Goal: Communication & Community: Share content

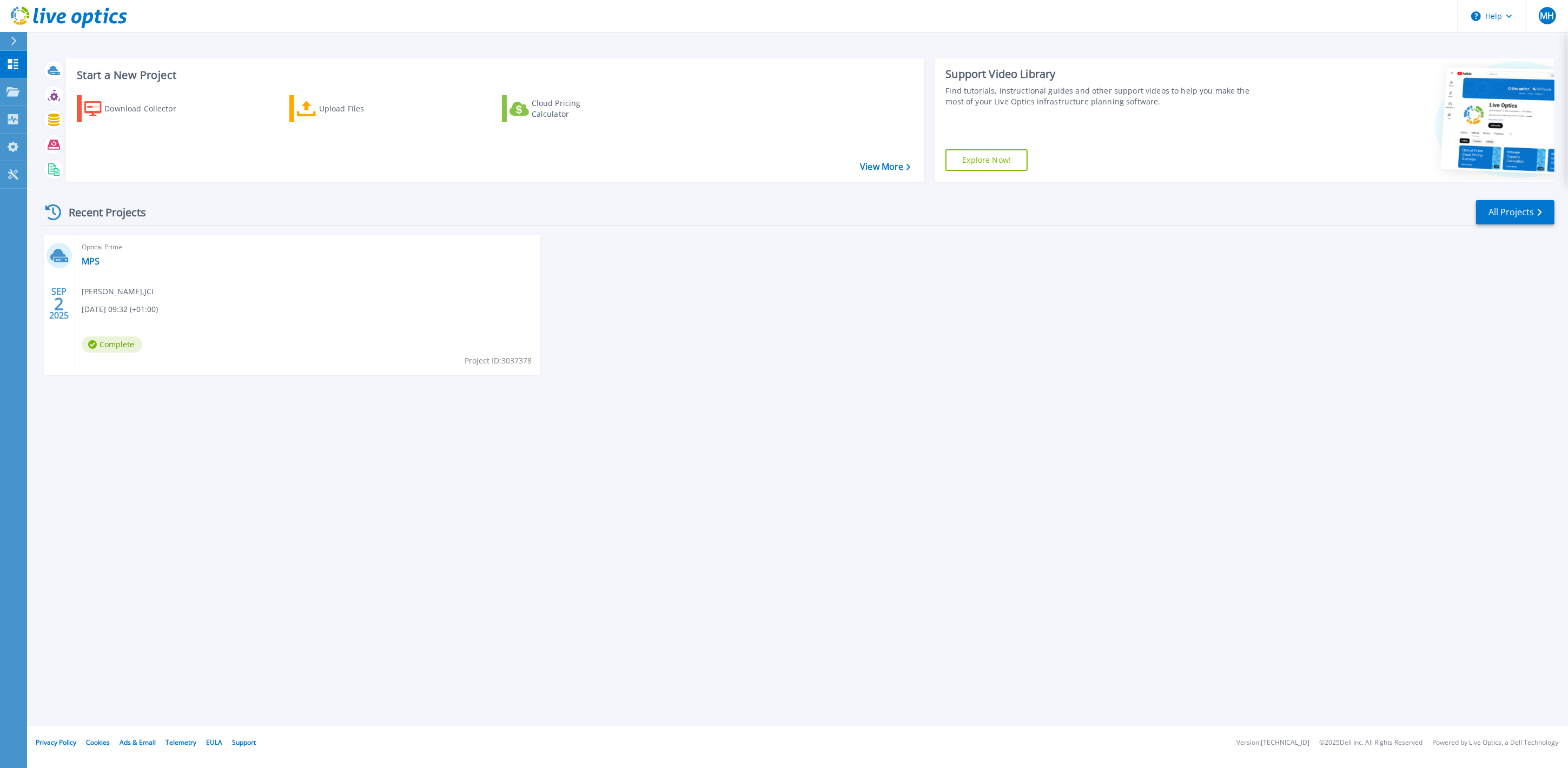
click at [140, 279] on div "Optical Prime MPS Matt Hayward , JCI 09/02/2025, 09:32 (+01:00) Complete Projec…" at bounding box center [307, 304] width 465 height 140
click at [90, 261] on link "MPS" at bounding box center [90, 262] width 18 height 11
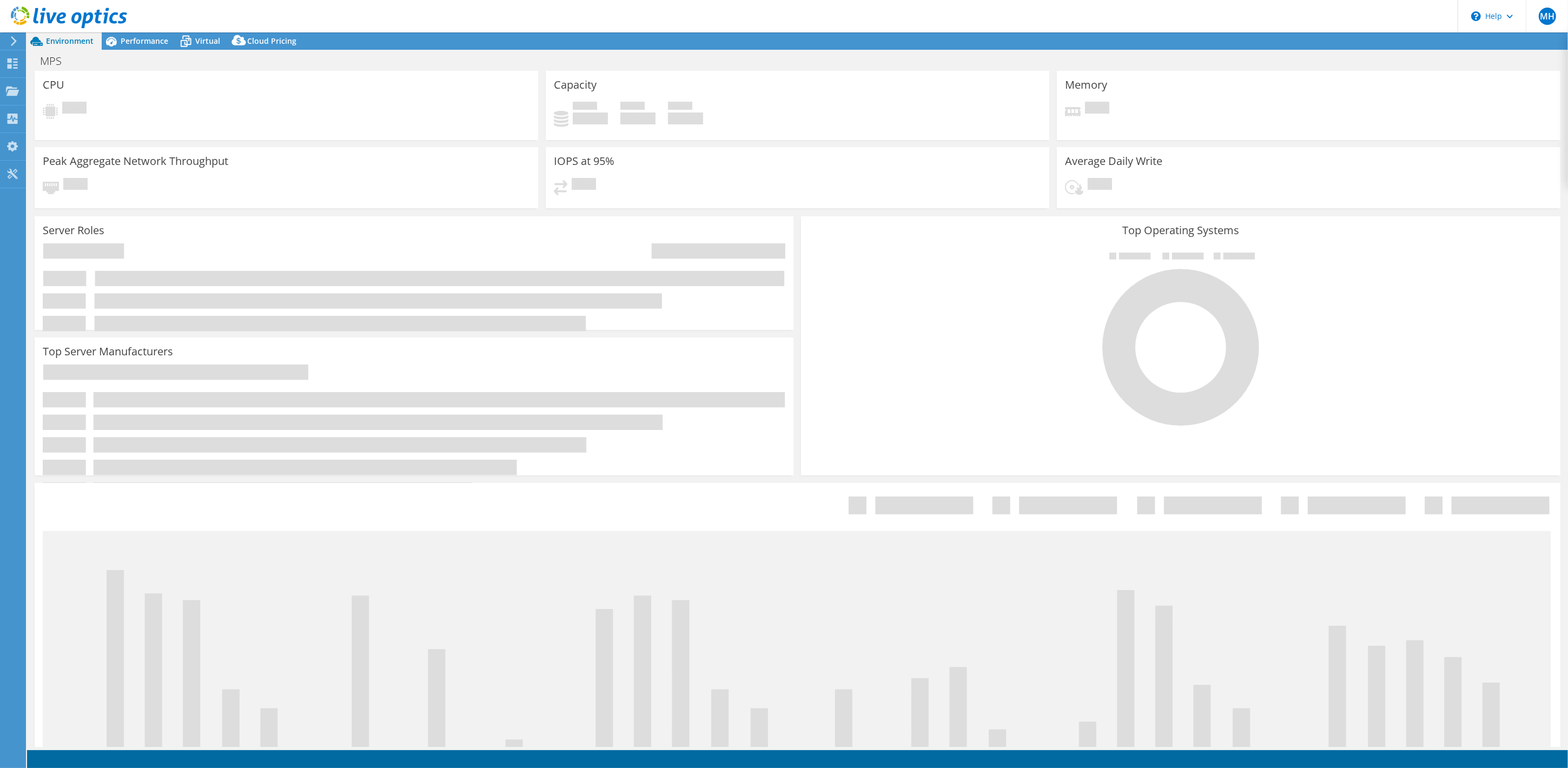
select select "EULondon"
select select "USD"
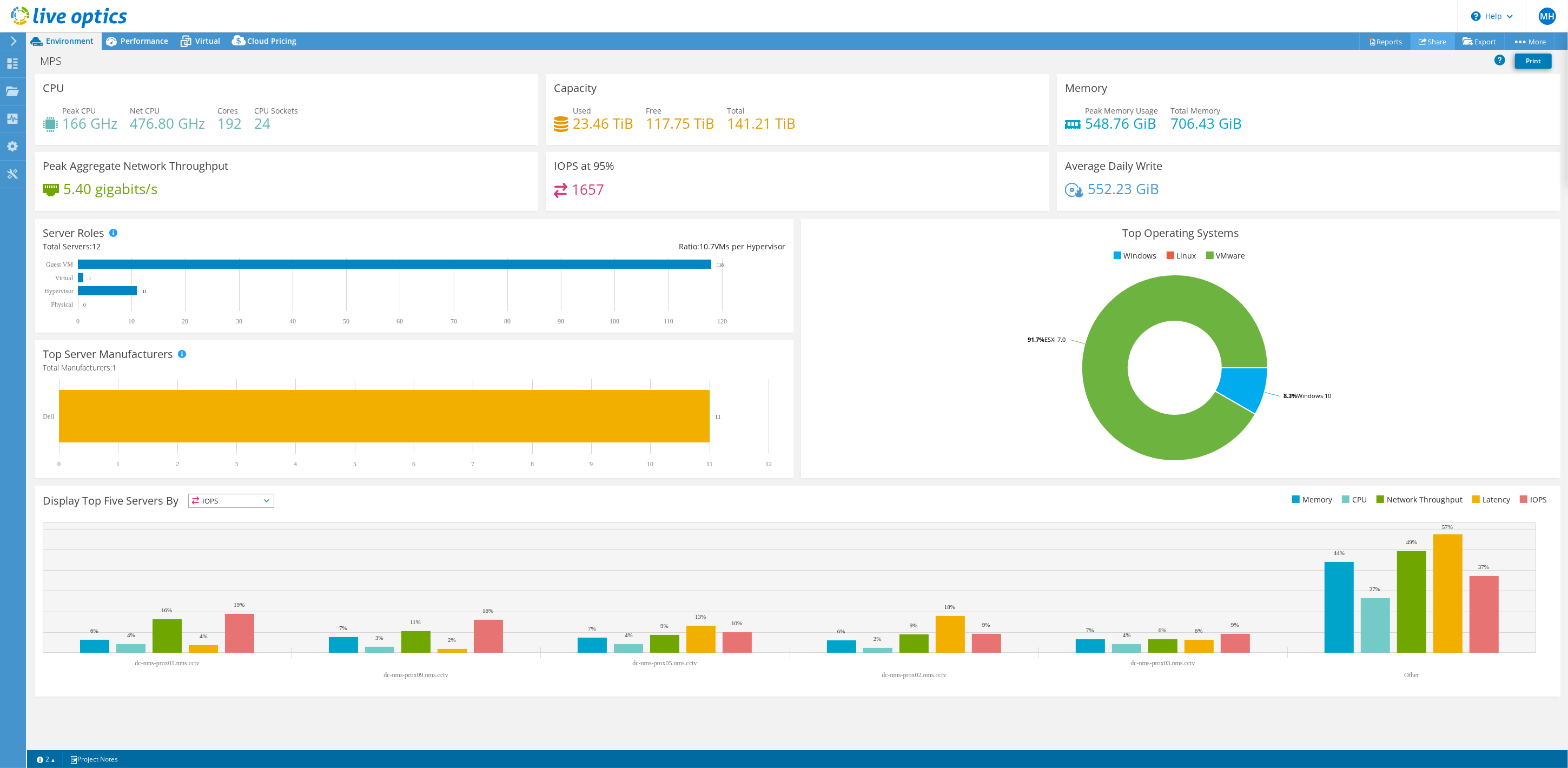
click at [1430, 43] on link "Share" at bounding box center [1433, 42] width 45 height 17
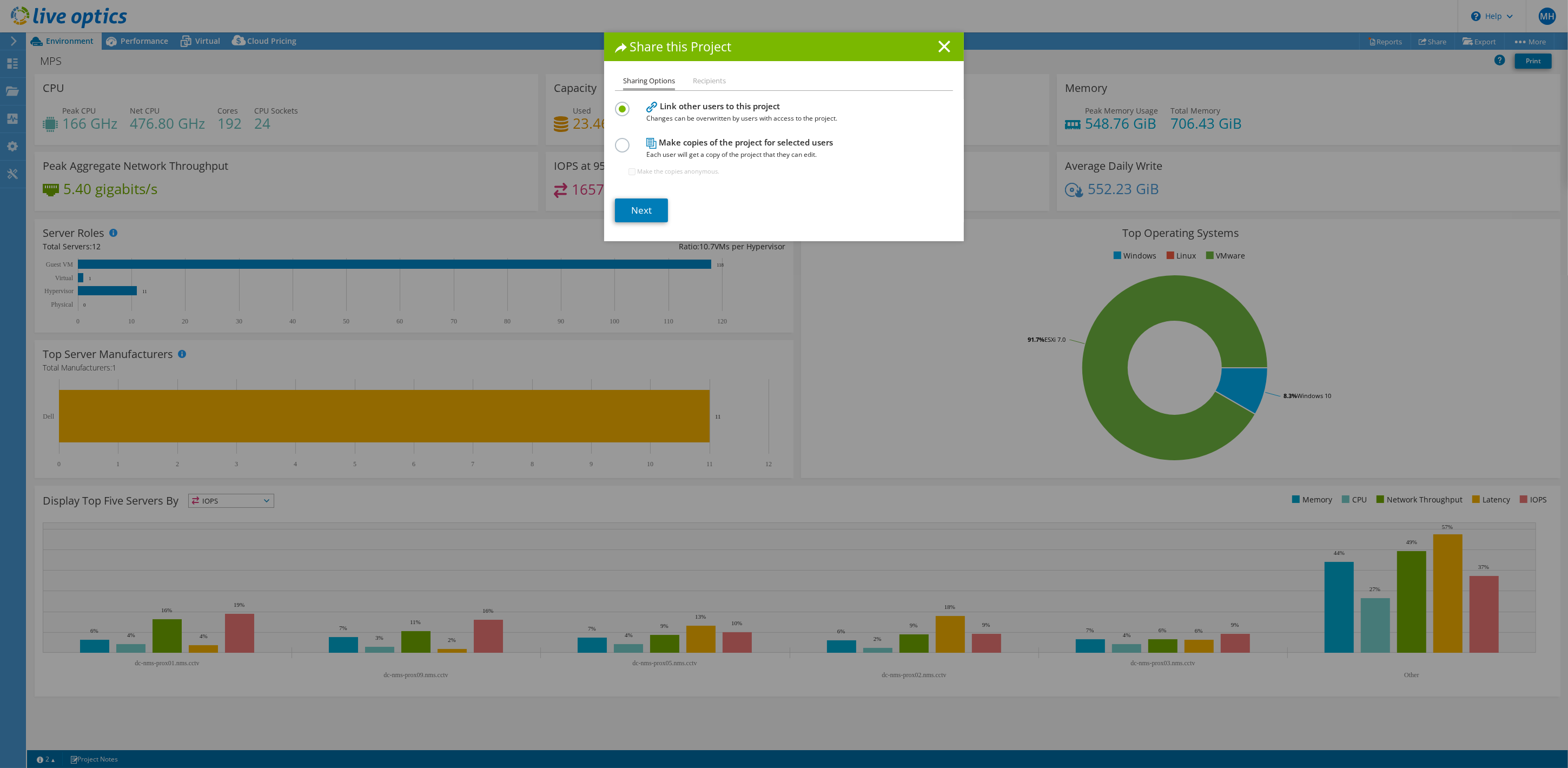
click at [702, 83] on li "Recipients" at bounding box center [710, 81] width 33 height 14
click at [636, 208] on link "Next" at bounding box center [641, 211] width 53 height 24
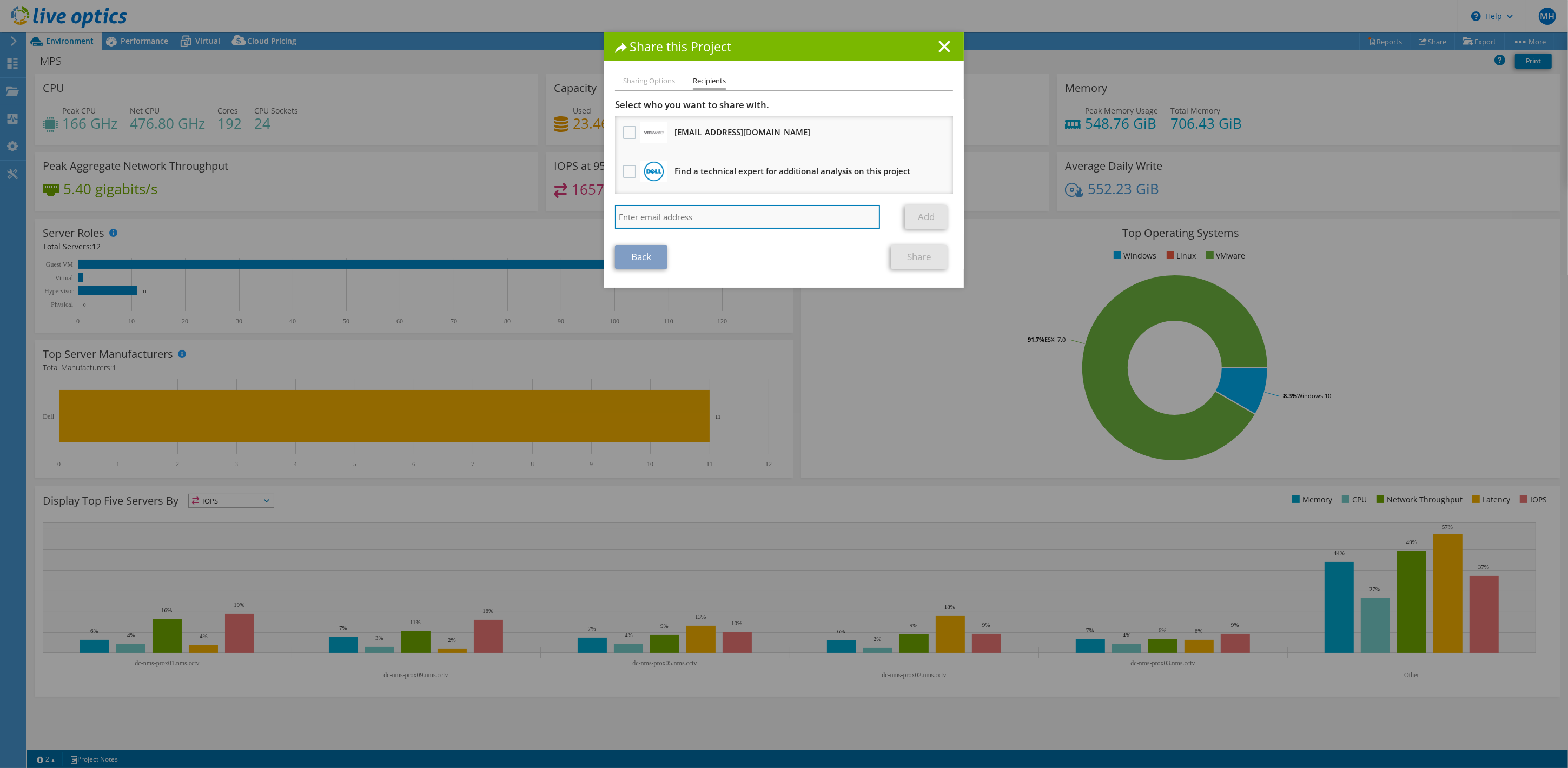
click at [667, 209] on input "search" at bounding box center [748, 217] width 265 height 24
paste input "[PERSON_NAME][EMAIL_ADDRESS][PERSON_NAME][DOMAIN_NAME]"
type input "[PERSON_NAME][EMAIL_ADDRESS][PERSON_NAME][DOMAIN_NAME]"
click at [911, 214] on link "Add" at bounding box center [926, 217] width 43 height 24
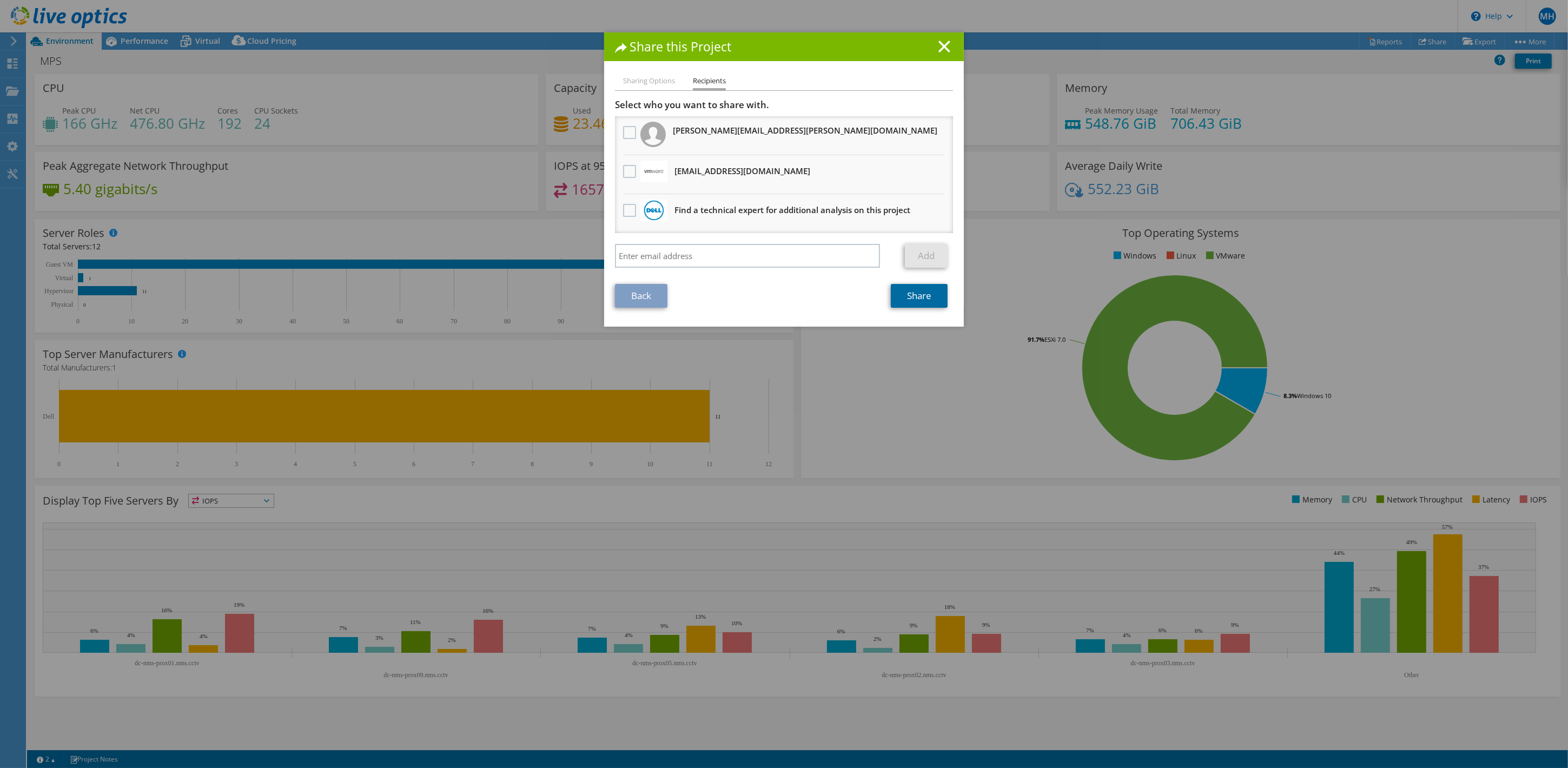
click at [915, 288] on link "Share" at bounding box center [919, 296] width 57 height 24
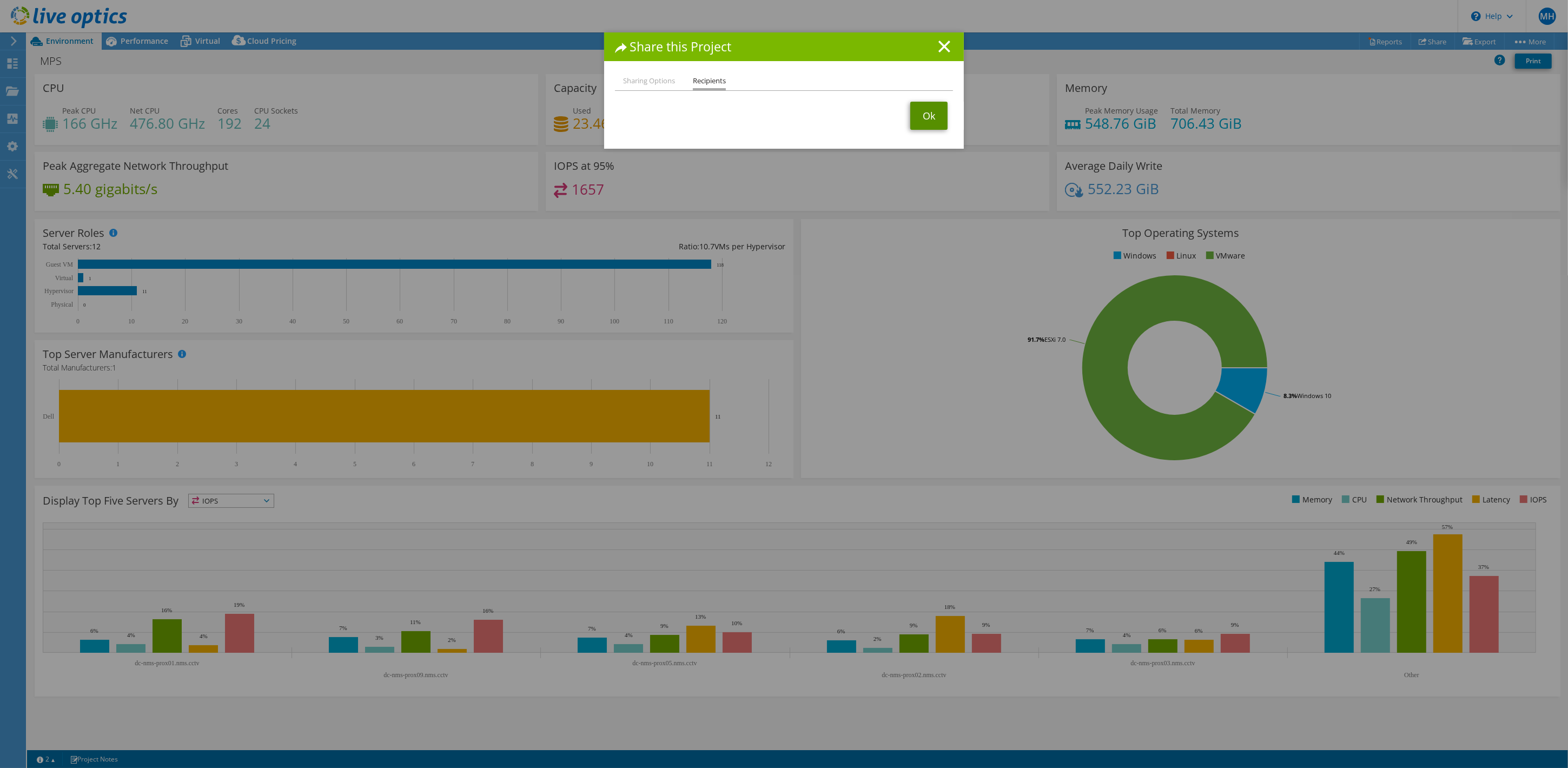
click at [925, 116] on link "Ok" at bounding box center [929, 116] width 37 height 28
